Goal: Check status: Check status

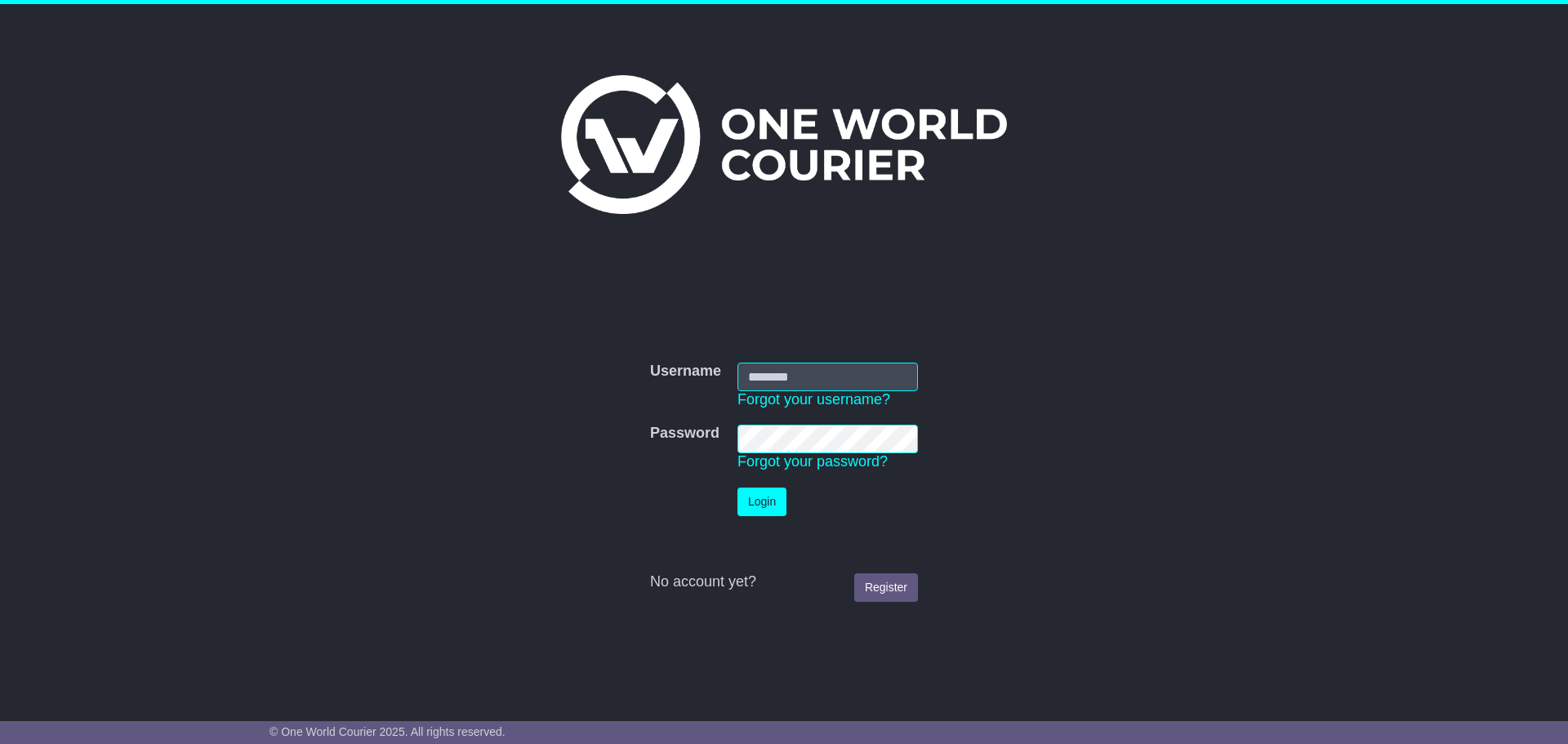
click at [800, 382] on input "Username" at bounding box center [827, 377] width 181 height 28
click at [0, 728] on com-1password-button at bounding box center [0, 728] width 0 height 0
type input "**********"
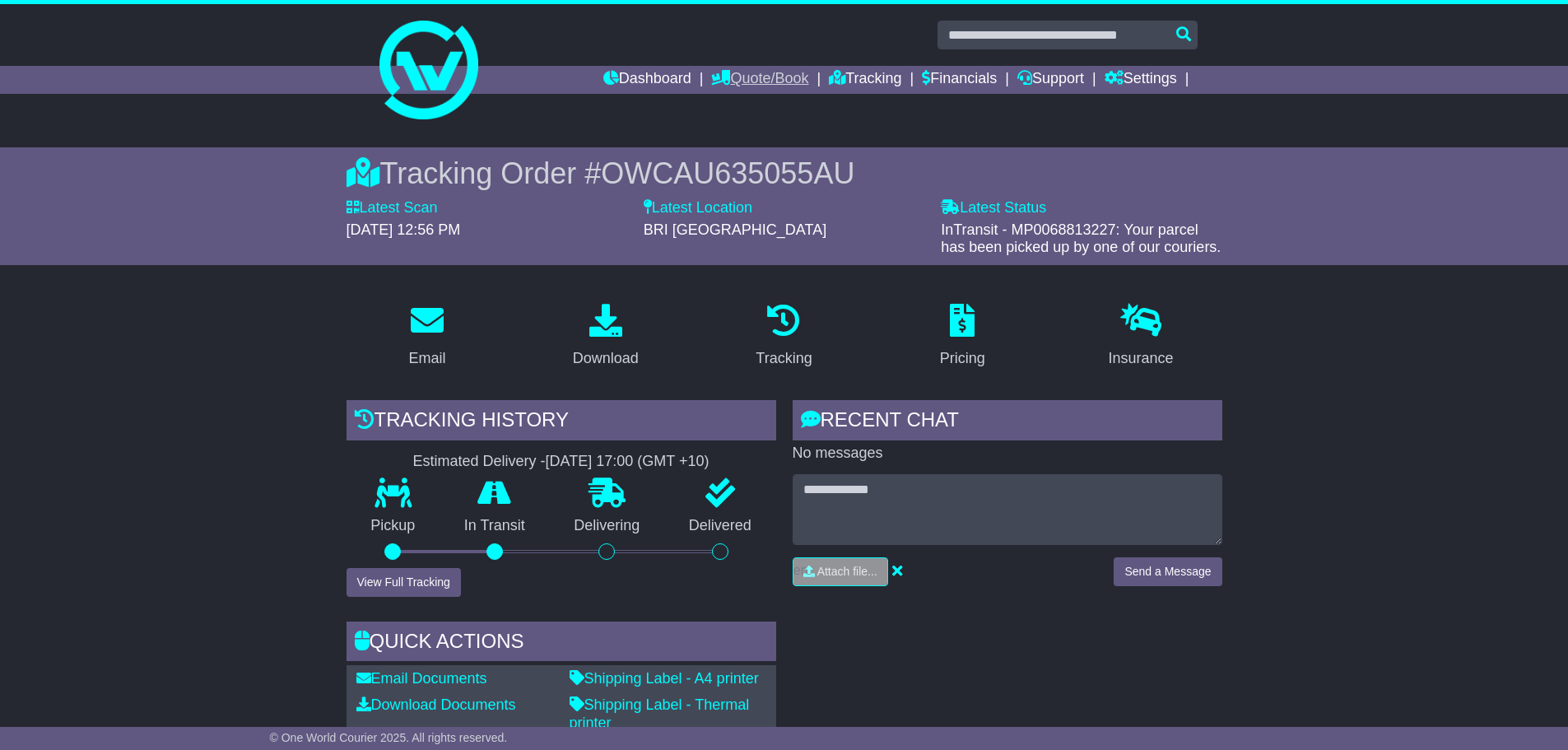
click at [760, 79] on link "Quote/Book" at bounding box center [760, 79] width 97 height 28
click at [647, 71] on link "Dashboard" at bounding box center [647, 79] width 88 height 28
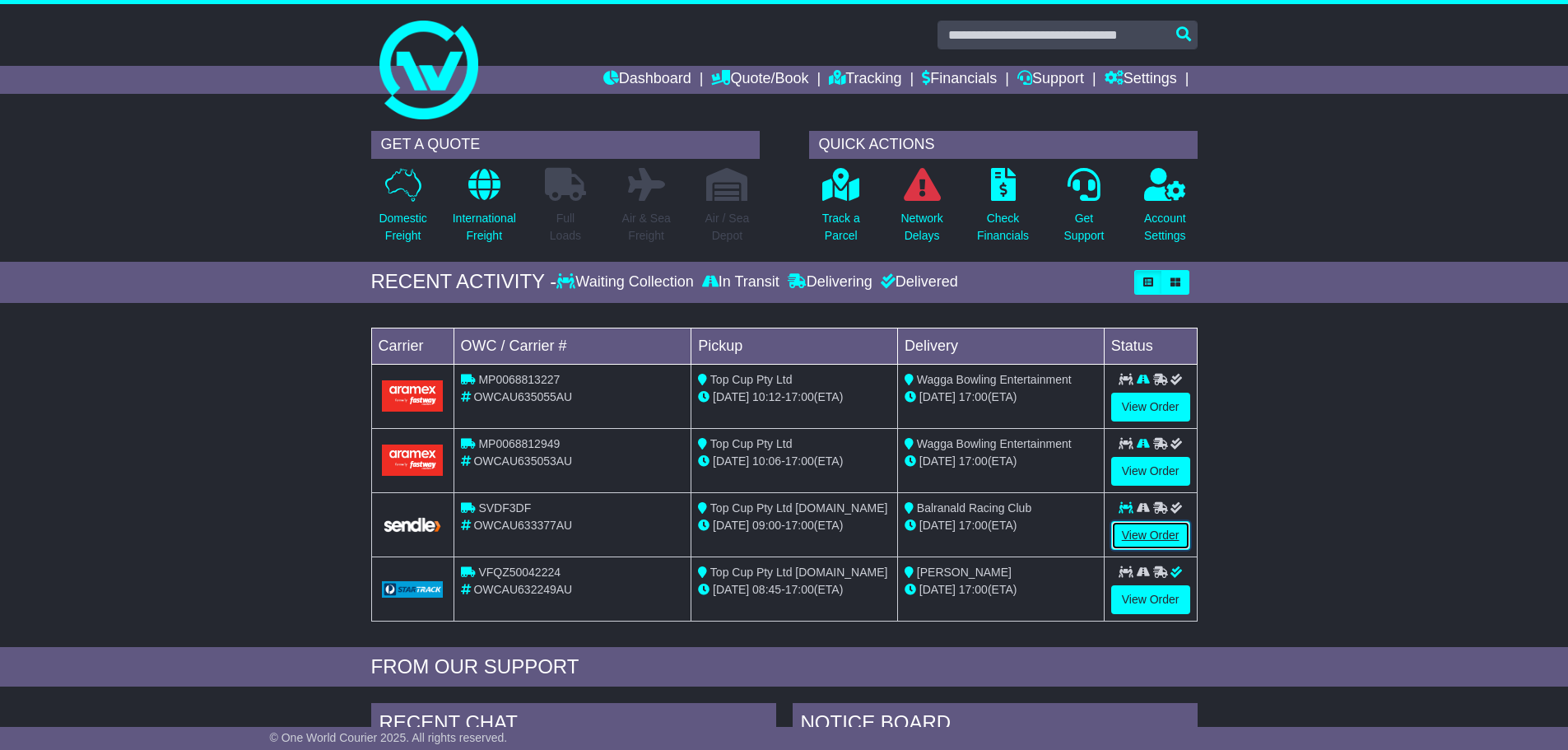
click at [1127, 538] on link "View Order" at bounding box center [1151, 536] width 79 height 29
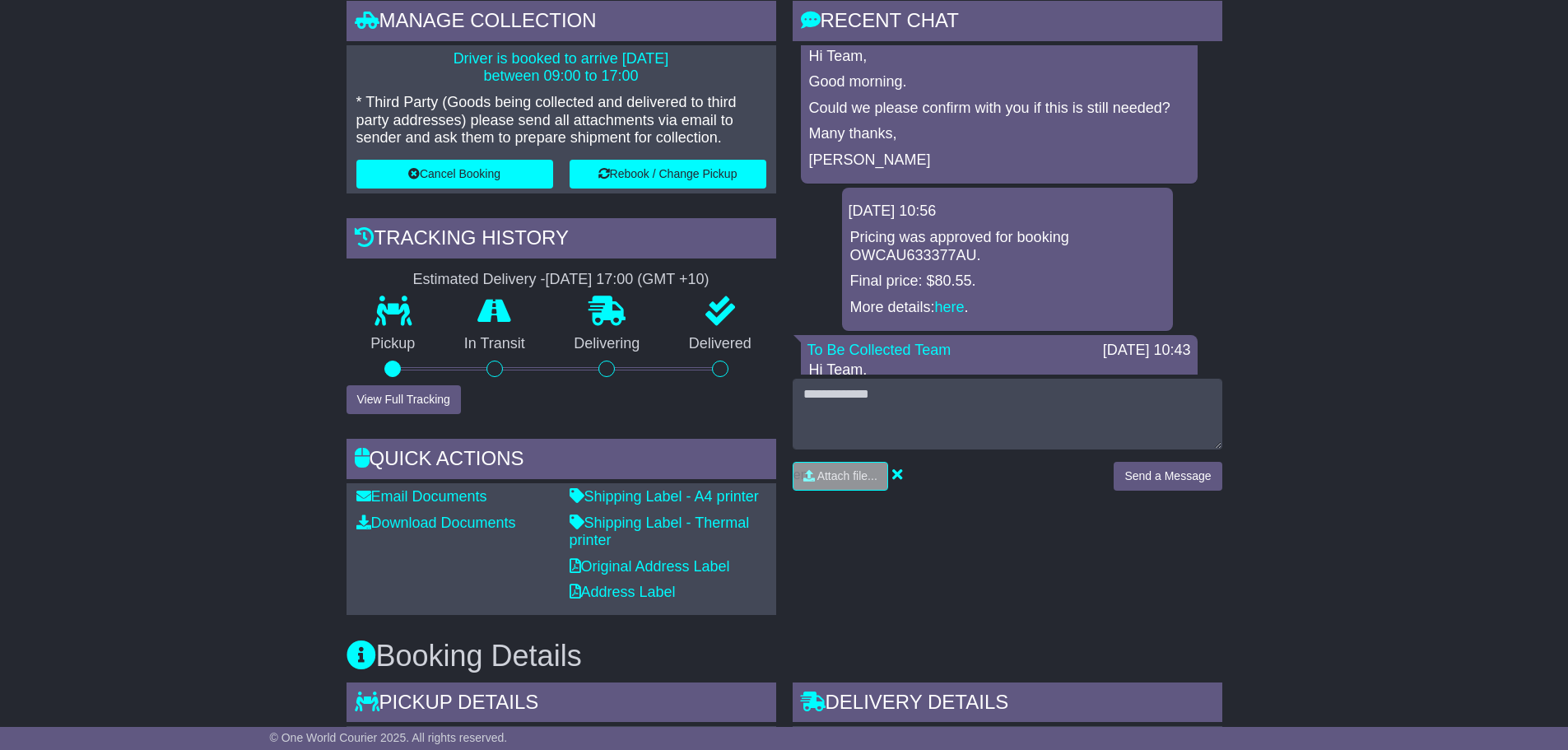
scroll to position [165, 0]
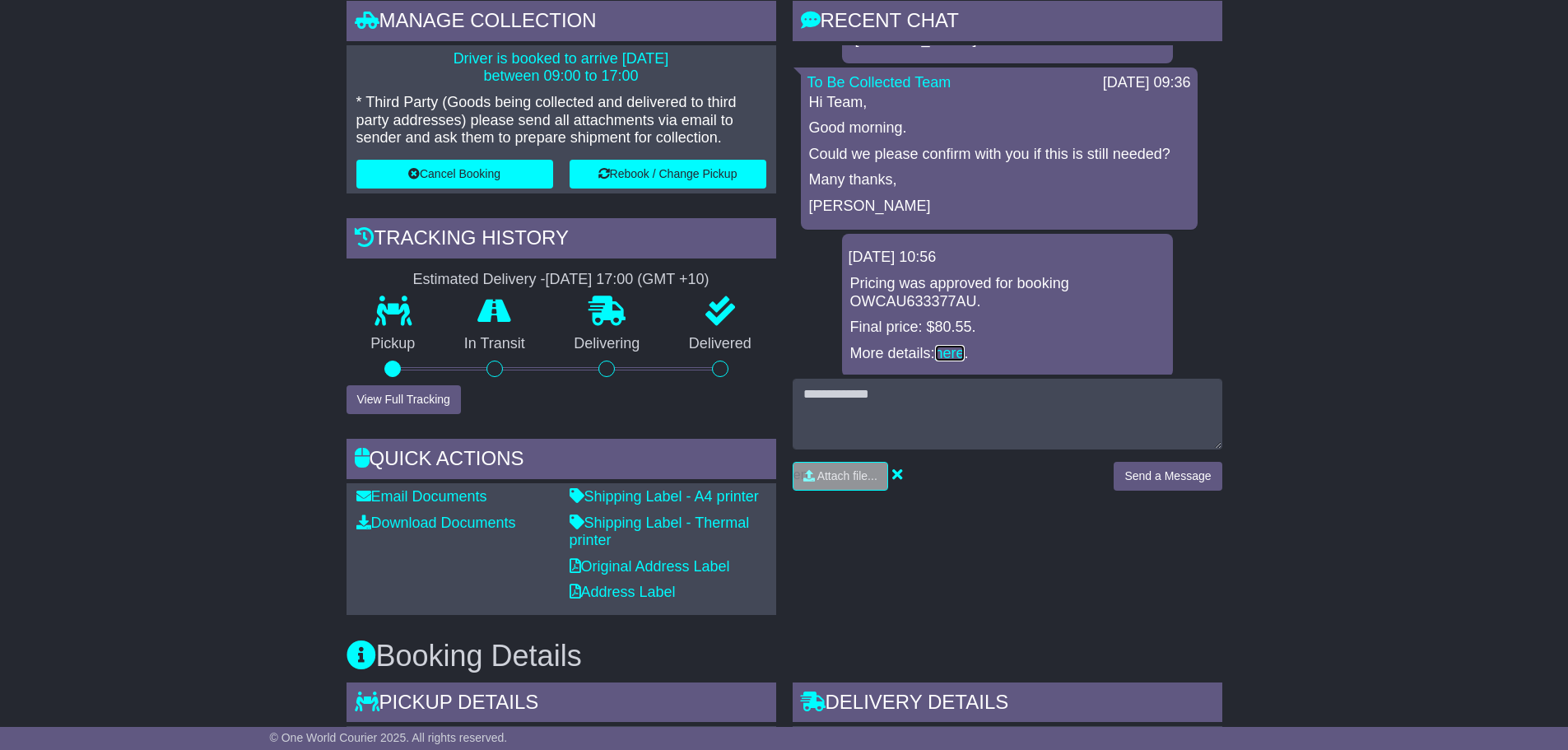
click at [958, 345] on link "here" at bounding box center [950, 353] width 30 height 16
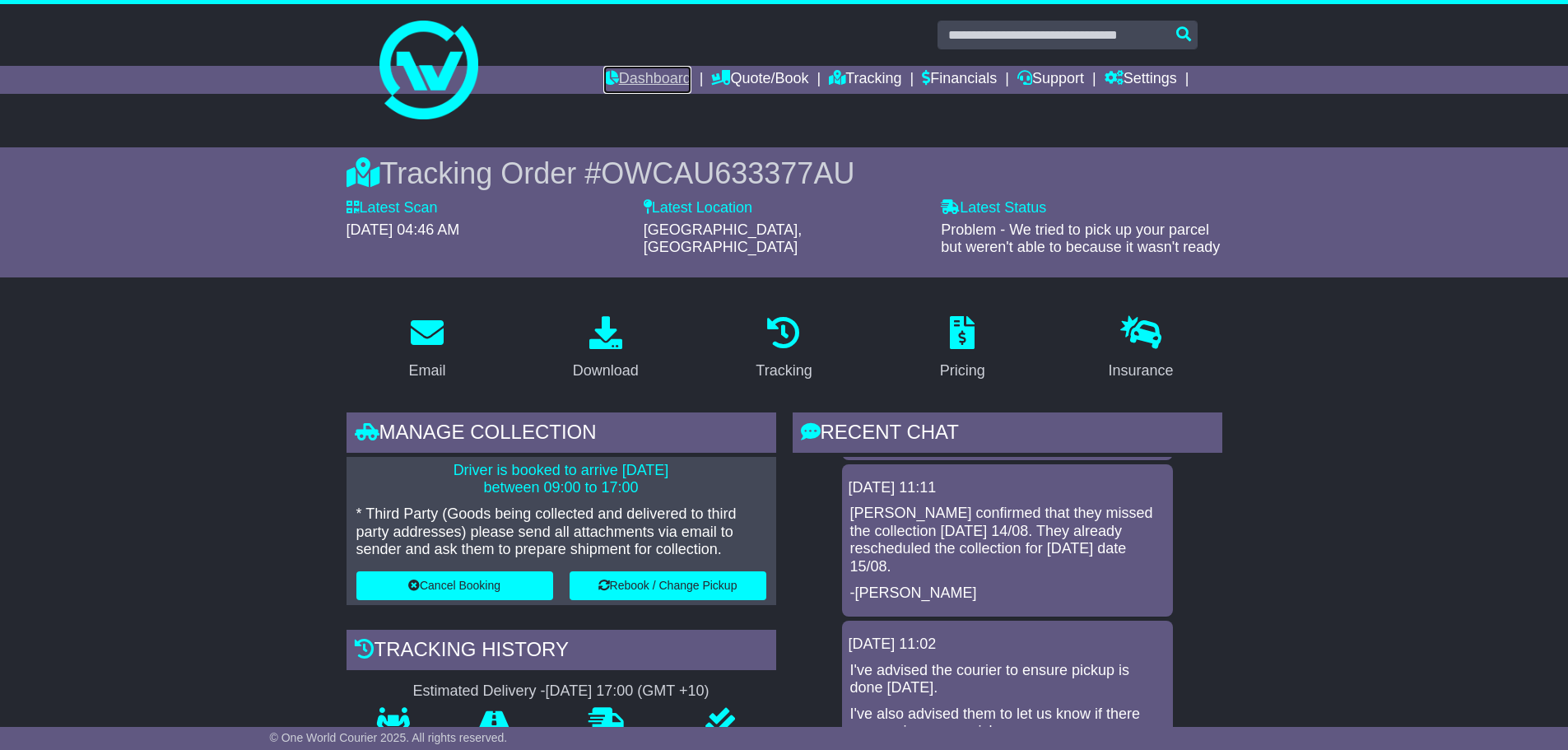
click at [653, 78] on link "Dashboard" at bounding box center [647, 79] width 88 height 28
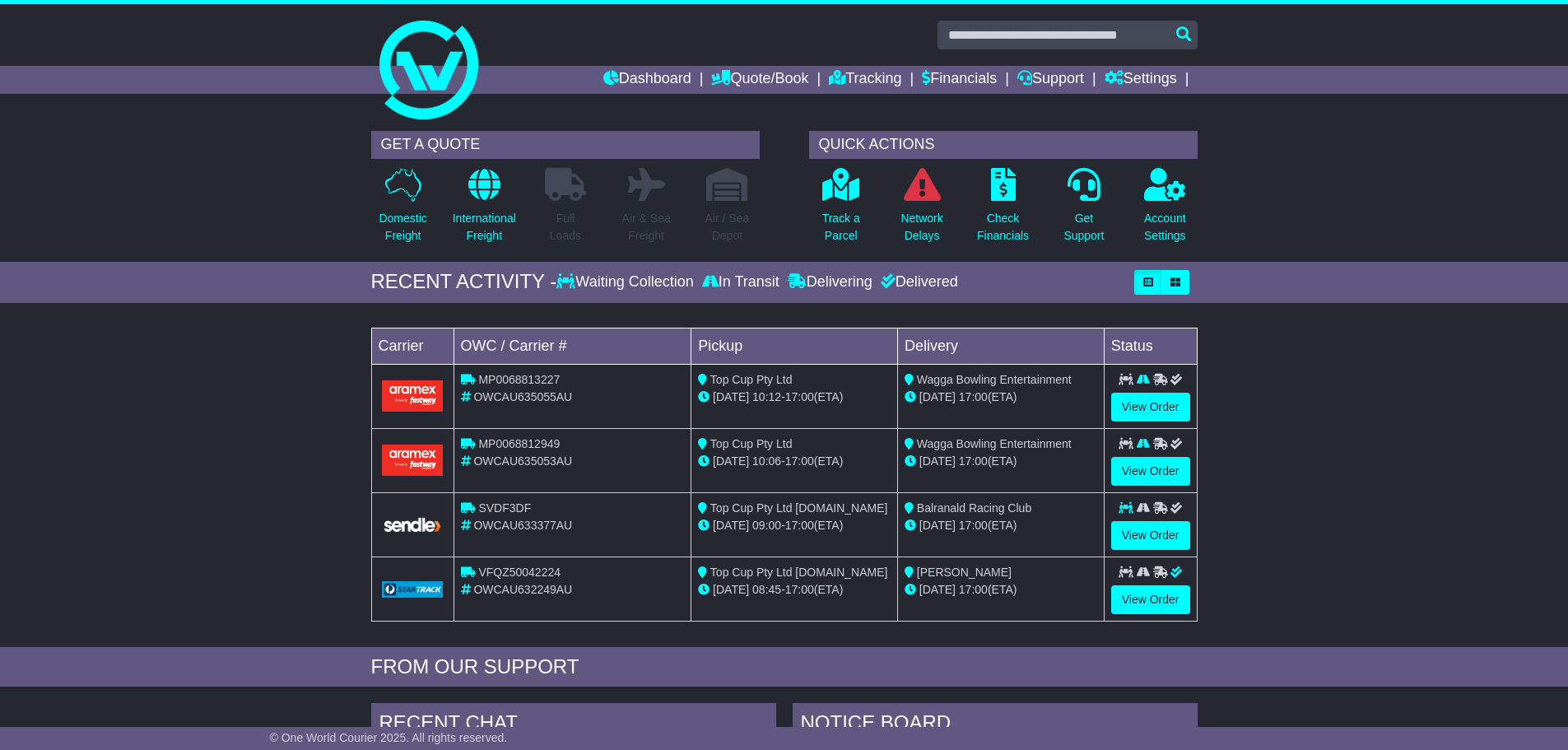
click at [533, 513] on div "SVDF3DF" at bounding box center [573, 509] width 224 height 17
click at [1114, 530] on link "View Order" at bounding box center [1151, 536] width 79 height 29
click at [1149, 531] on link "View Order" at bounding box center [1151, 536] width 79 height 29
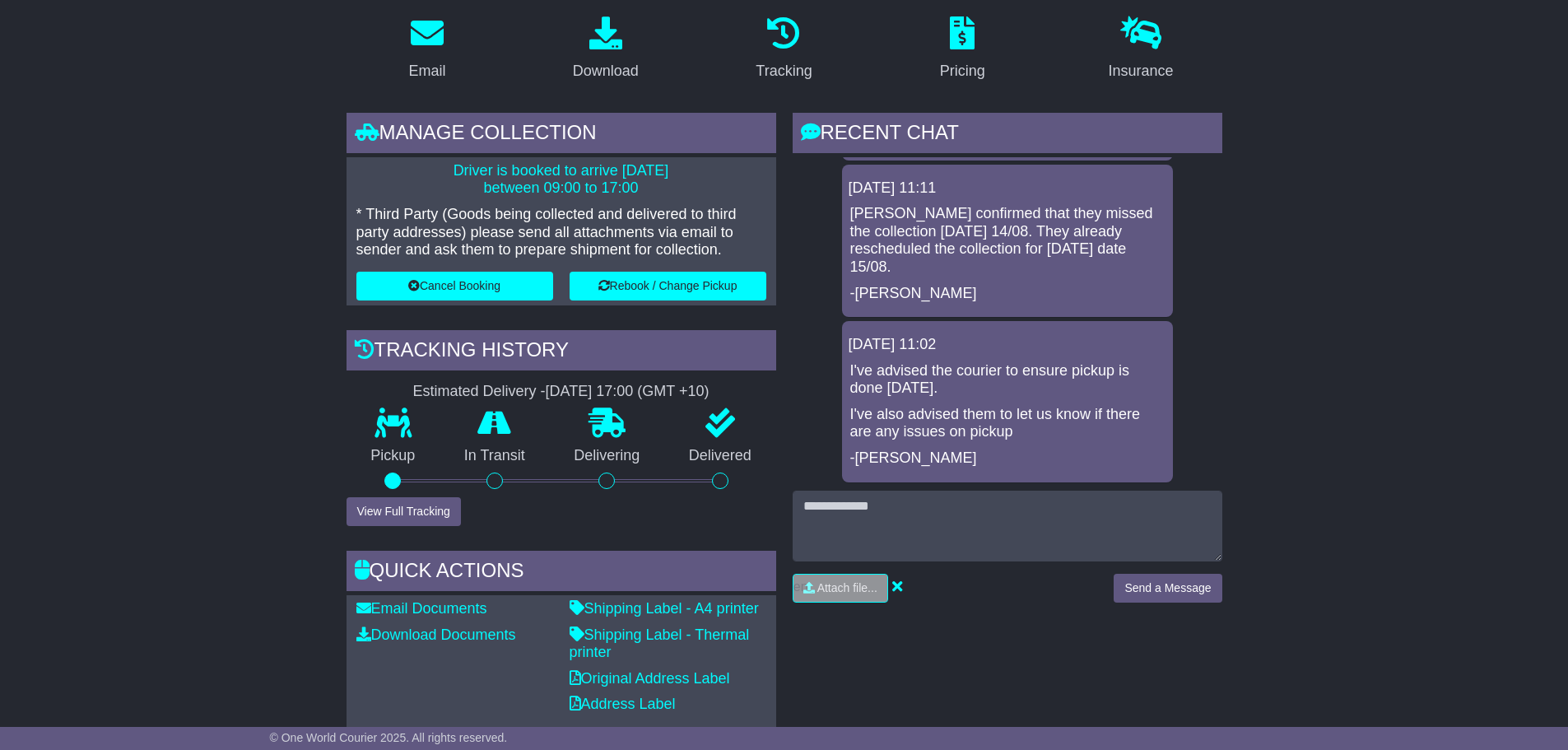
scroll to position [330, 0]
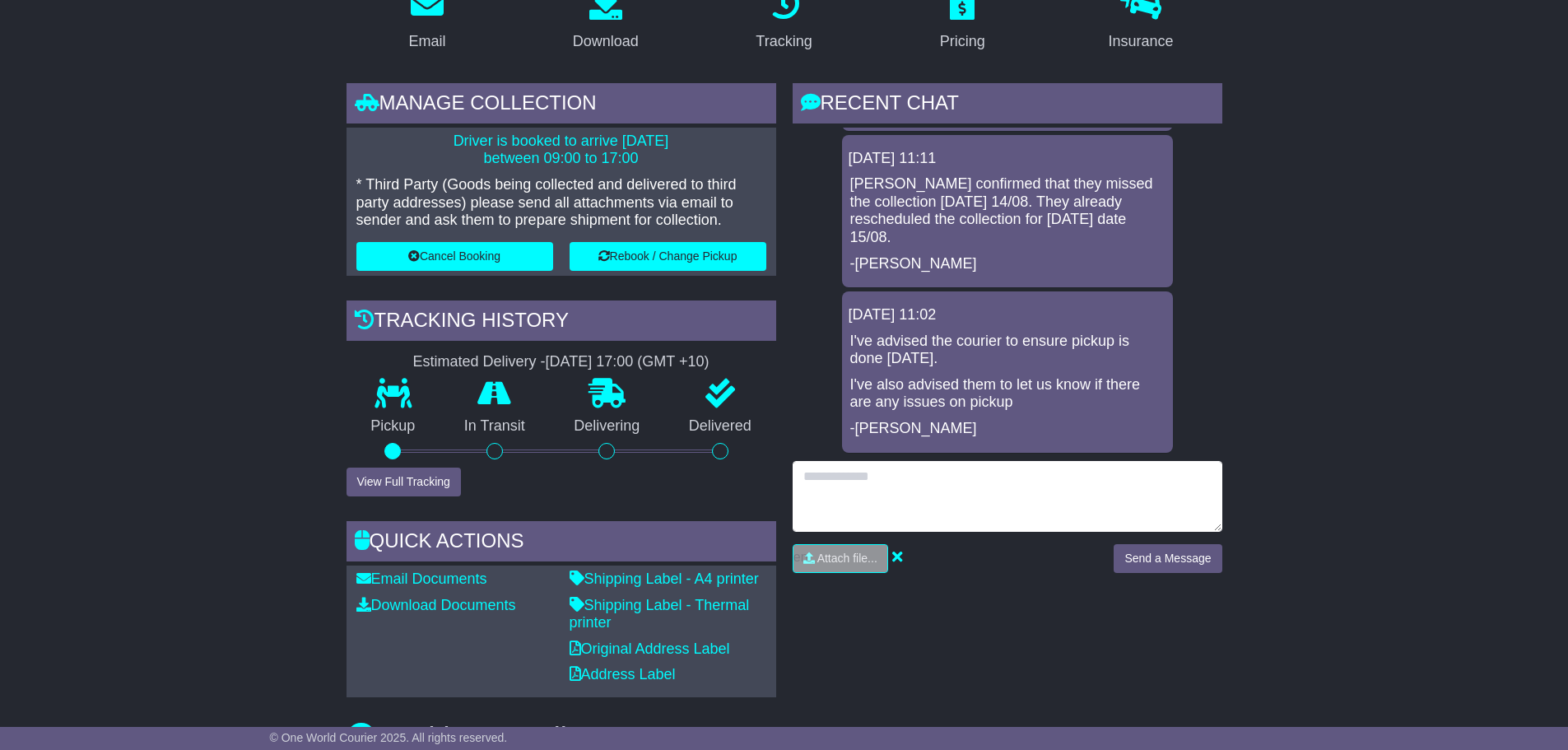
click at [893, 464] on textarea at bounding box center [1007, 497] width 430 height 71
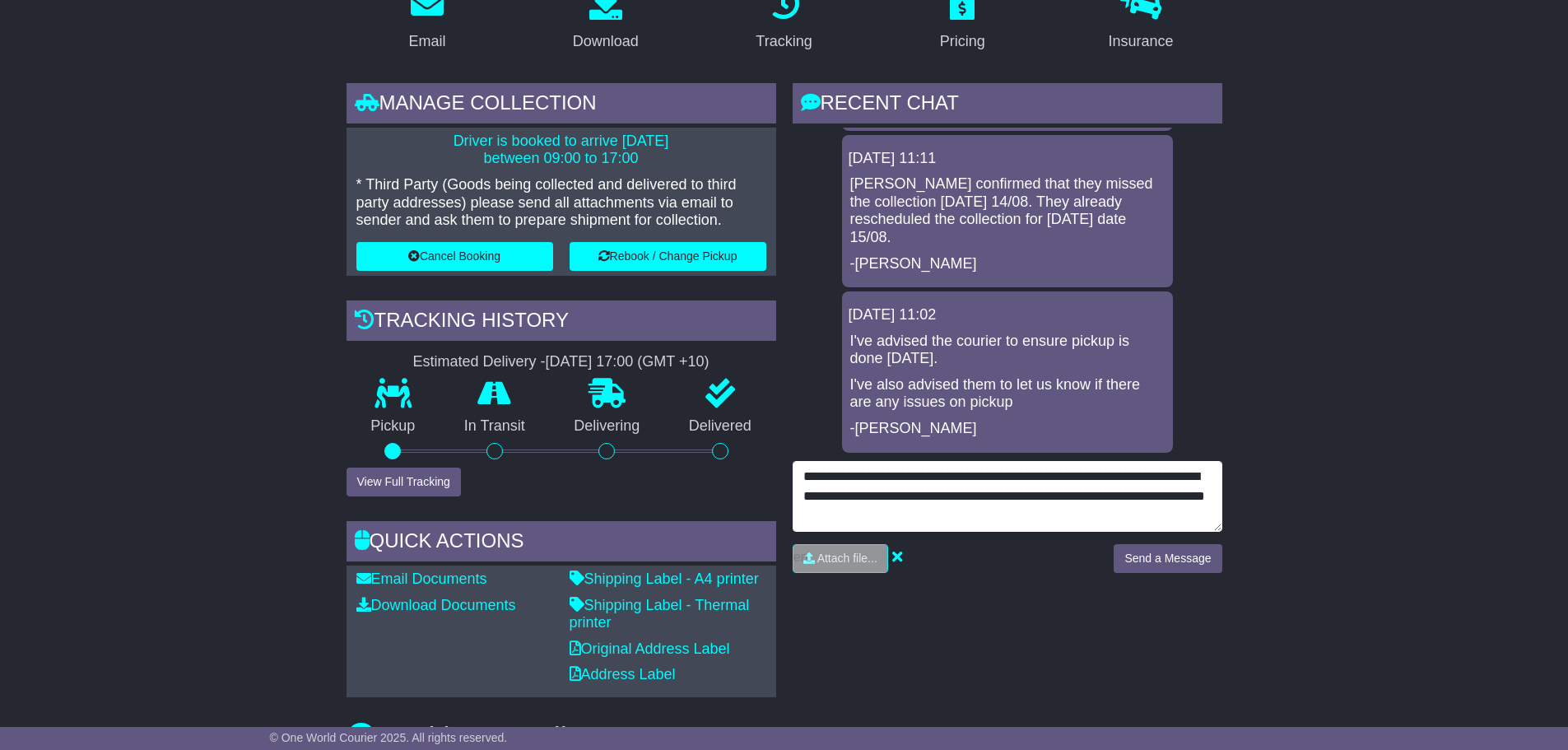
type textarea "**********"
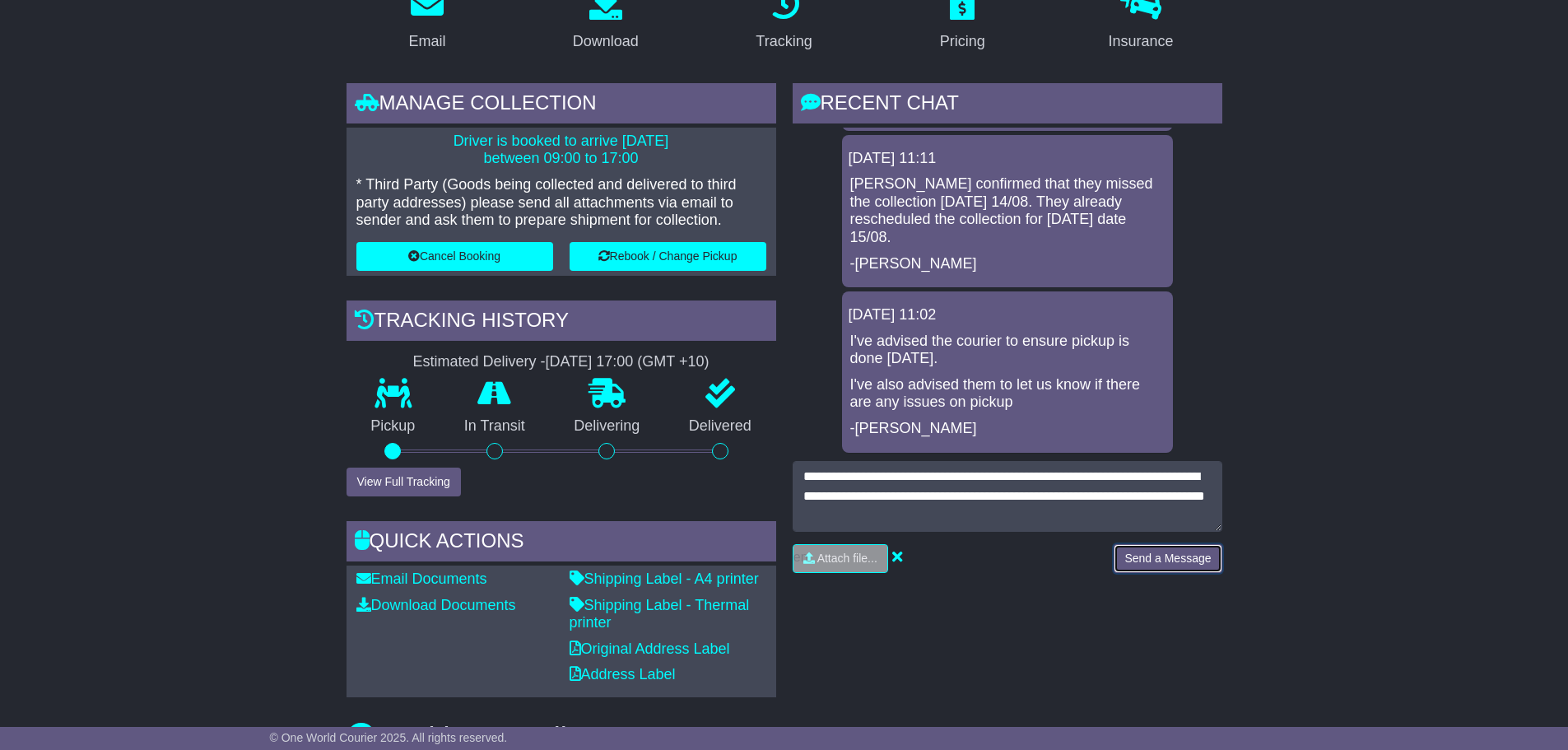
click at [1136, 544] on button "Send a Message" at bounding box center [1167, 558] width 108 height 29
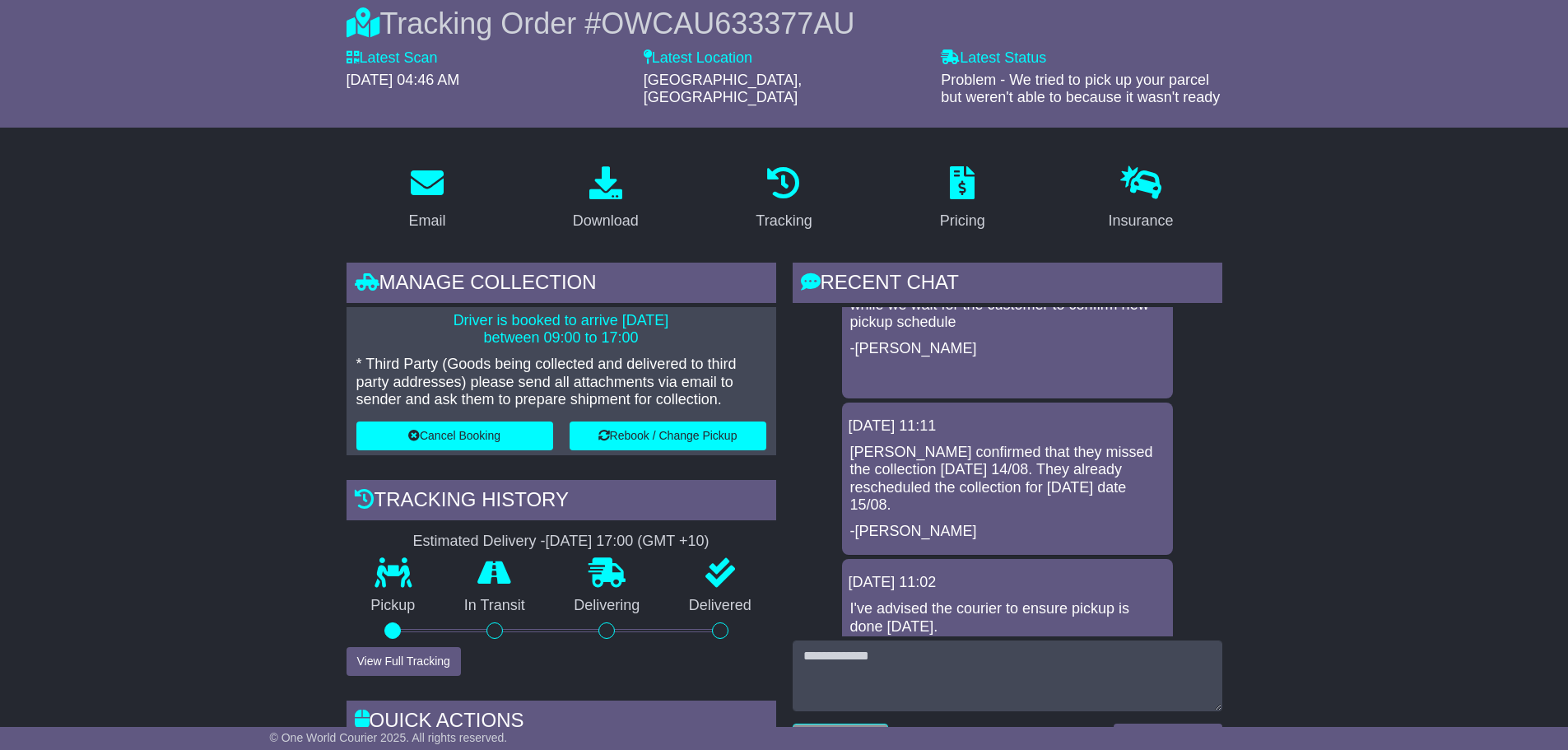
scroll to position [0, 0]
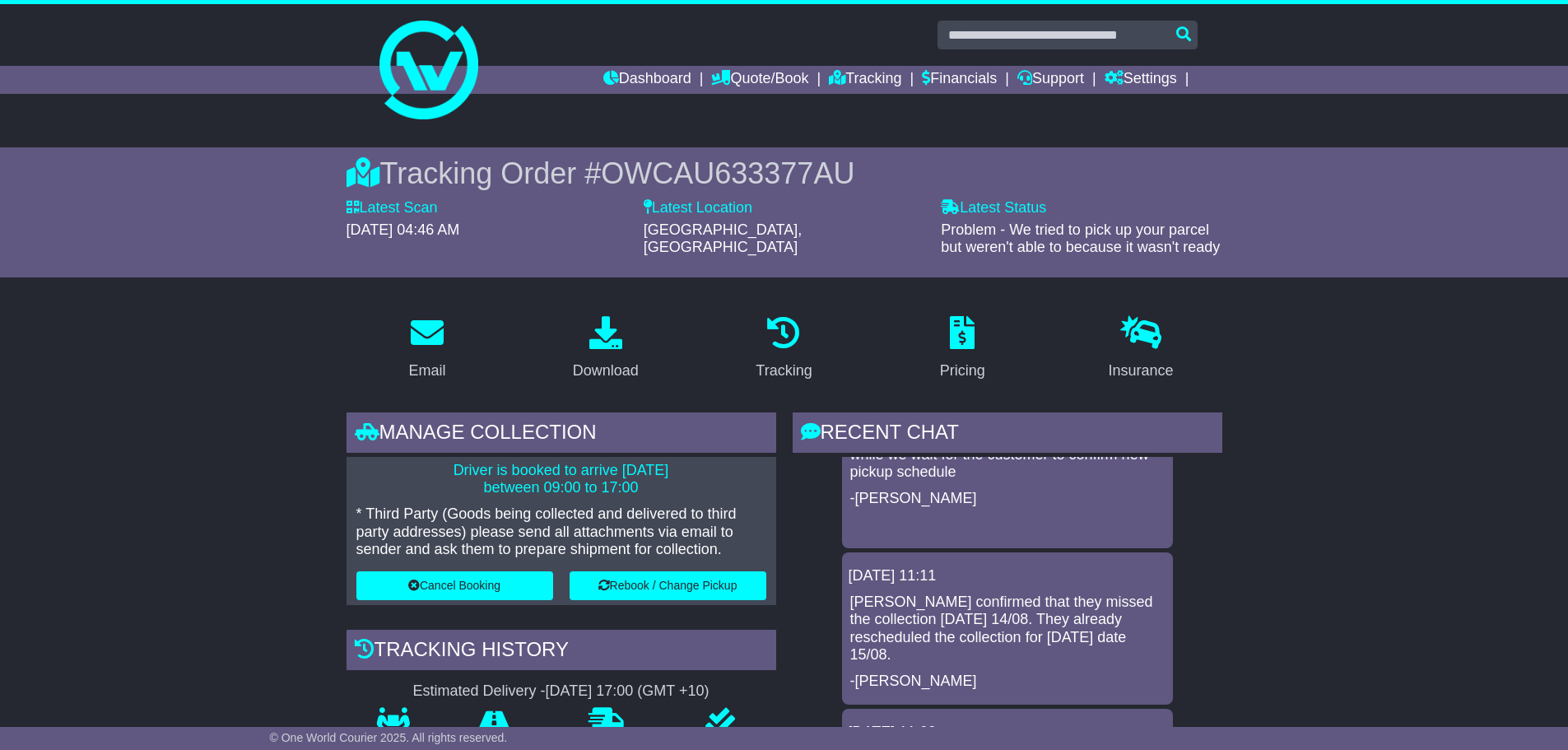
click at [460, 227] on span "[DATE] 04:46 AM" at bounding box center [403, 229] width 113 height 16
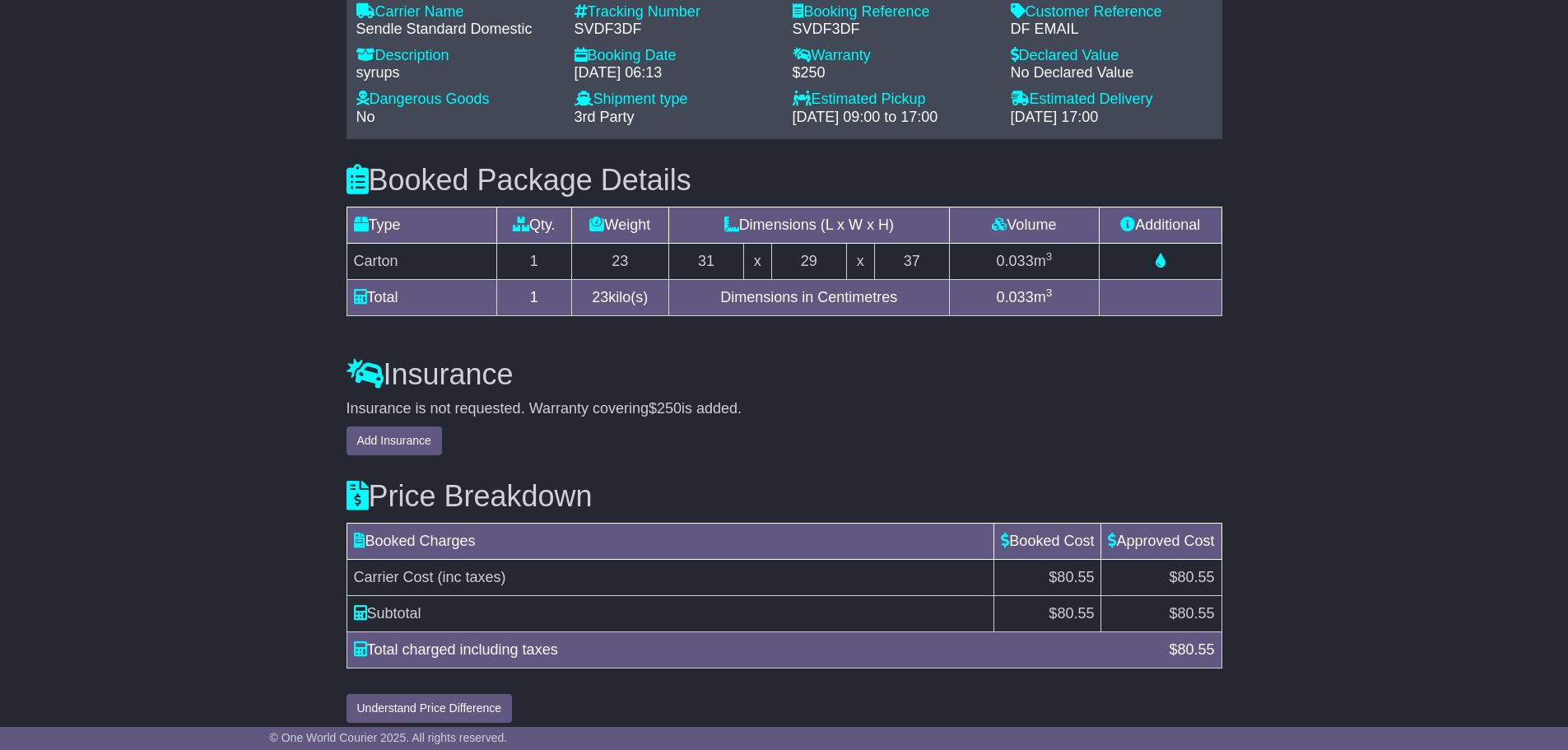
scroll to position [1414, 0]
